Goal: Entertainment & Leisure: Consume media (video, audio)

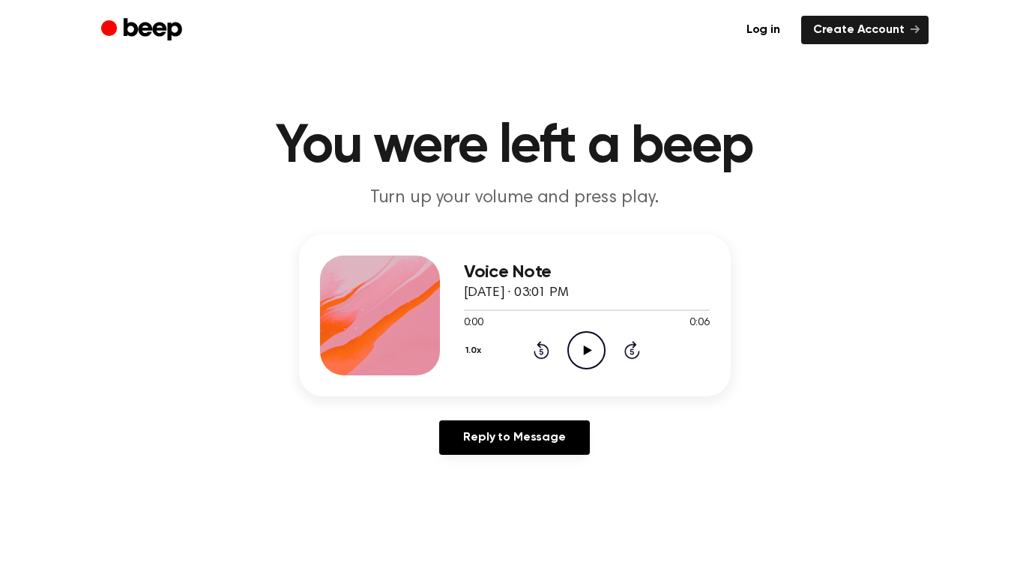
click at [589, 355] on icon "Play Audio" at bounding box center [586, 350] width 38 height 38
click at [582, 345] on icon "Play Audio" at bounding box center [586, 350] width 38 height 38
click at [588, 360] on icon "Play Audio" at bounding box center [586, 350] width 38 height 38
click at [593, 356] on icon "Play Audio" at bounding box center [586, 350] width 38 height 38
